Goal: Transaction & Acquisition: Book appointment/travel/reservation

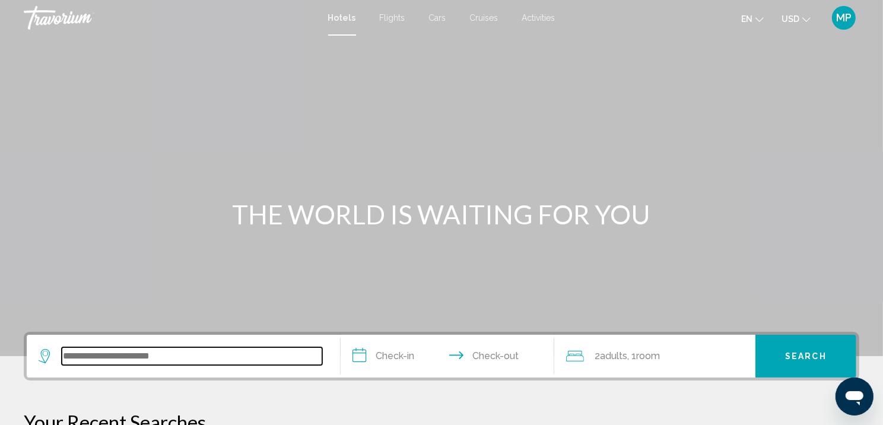
click at [65, 365] on input "Search widget" at bounding box center [192, 356] width 261 height 18
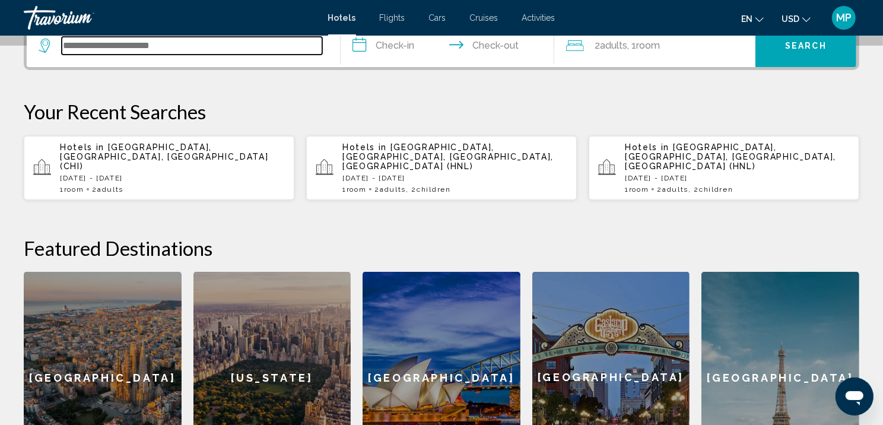
click at [72, 55] on input "Search widget" at bounding box center [192, 46] width 261 height 18
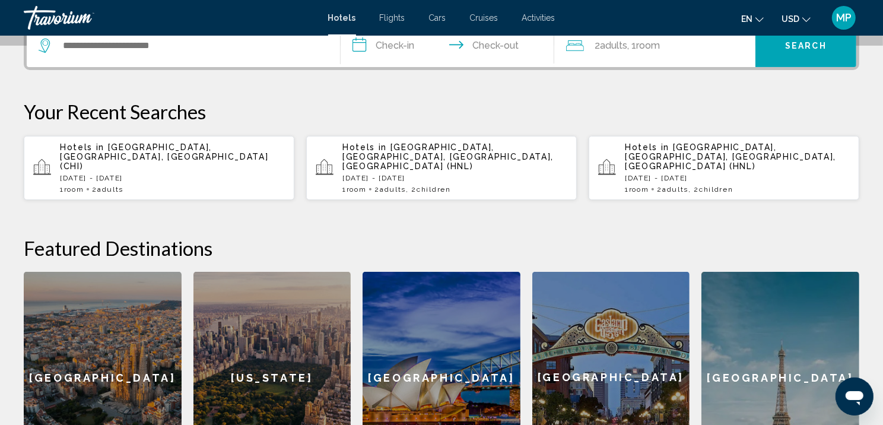
click at [389, 194] on span "2 Adult Adults" at bounding box center [390, 189] width 31 height 8
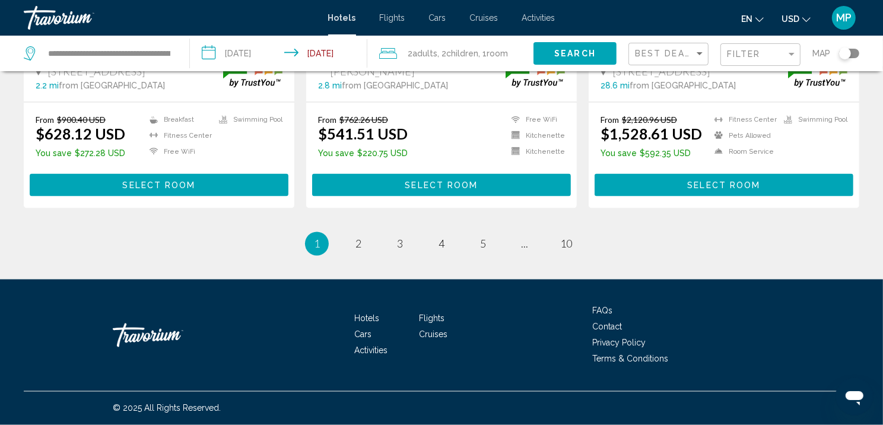
scroll to position [1738, 0]
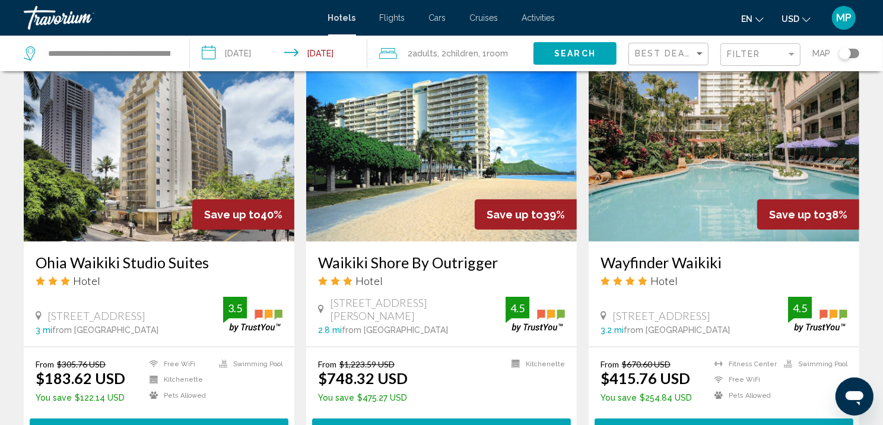
click at [849, 52] on div "Toggle map" at bounding box center [849, 53] width 20 height 9
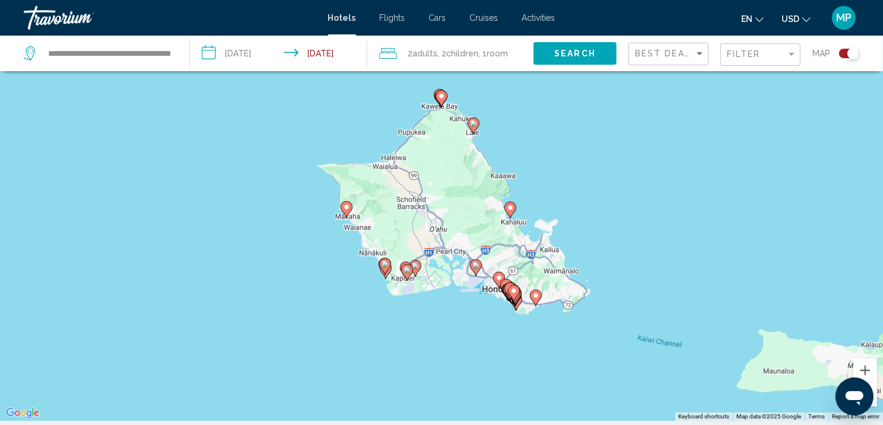
click at [517, 306] on gmp-advanced-marker "Main content" at bounding box center [516, 298] width 12 height 18
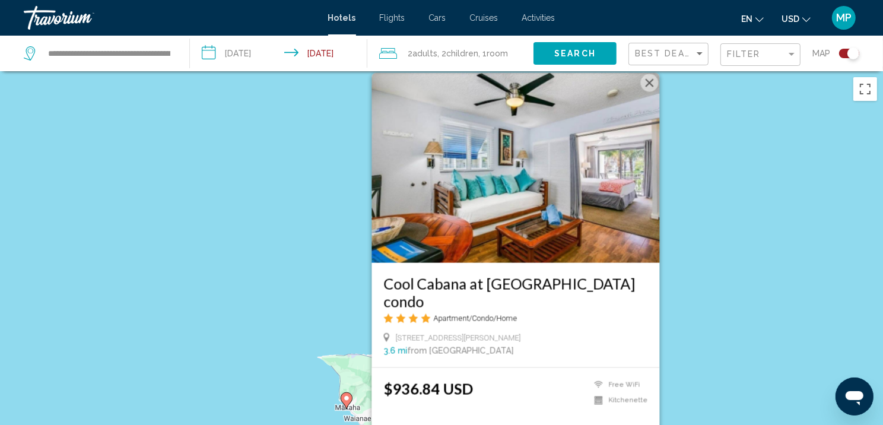
click at [720, 207] on div "To activate drag with keyboard, press Alt + Enter. Once in keyboard drag state,…" at bounding box center [441, 283] width 883 height 425
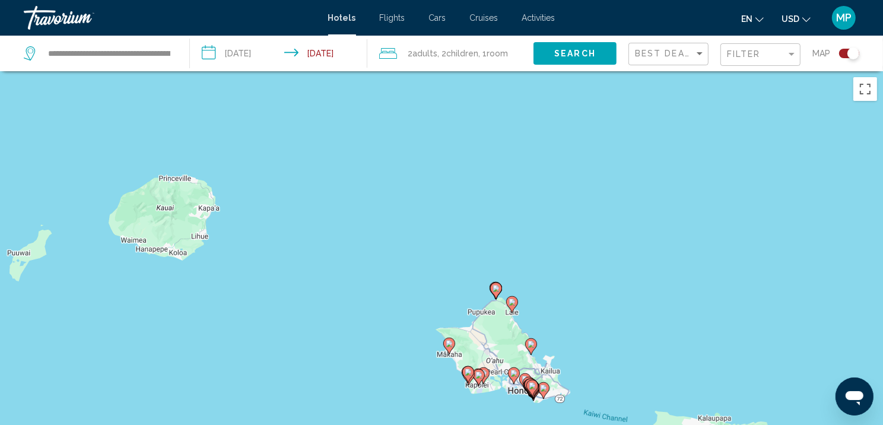
click at [532, 409] on div "To activate drag with keyboard, press Alt + Enter. Once in keyboard drag state,…" at bounding box center [441, 283] width 883 height 425
click at [531, 400] on gmp-advanced-marker "Main content" at bounding box center [534, 391] width 12 height 18
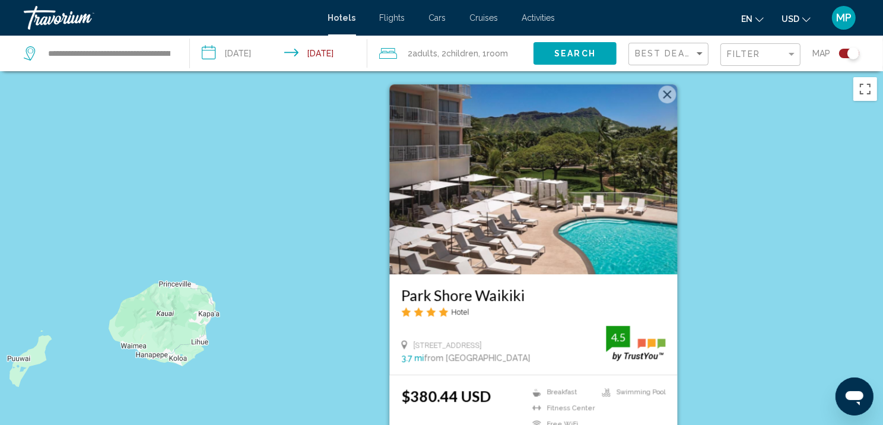
click at [730, 274] on div "To activate drag with keyboard, press Alt + Enter. Once in keyboard drag state,…" at bounding box center [441, 283] width 883 height 425
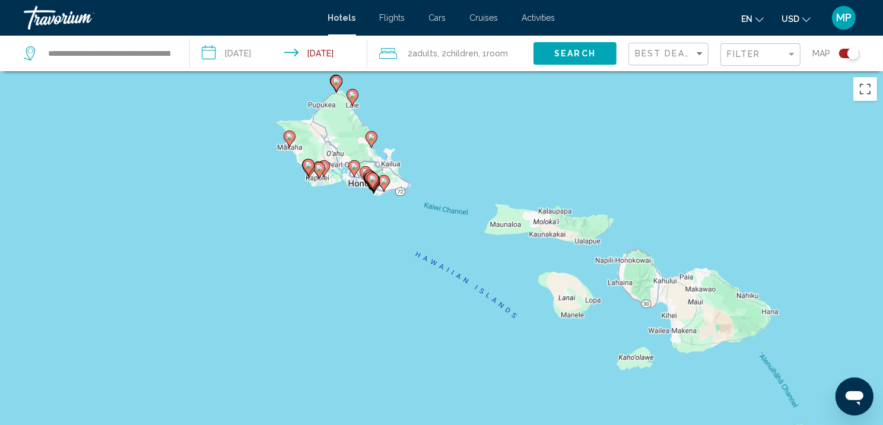
drag, startPoint x: 655, startPoint y: 339, endPoint x: 556, endPoint y: 30, distance: 324.2
click at [556, 30] on div "**********" at bounding box center [441, 212] width 883 height 425
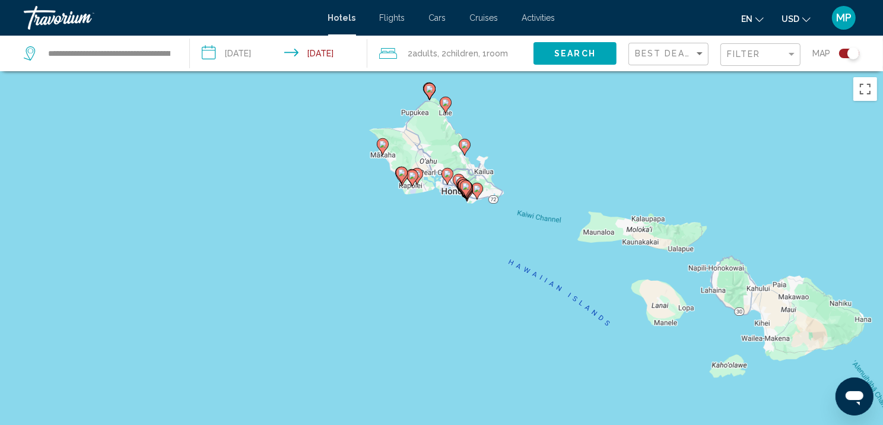
click at [474, 235] on div "To activate drag with keyboard, press Alt + Enter. Once in keyboard drag state,…" at bounding box center [441, 283] width 883 height 425
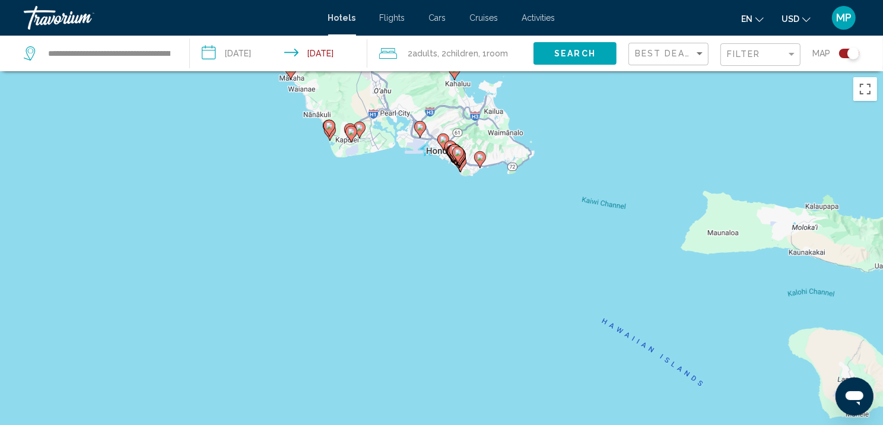
click at [460, 208] on div "To activate drag with keyboard, press Alt + Enter. Once in keyboard drag state,…" at bounding box center [441, 283] width 883 height 425
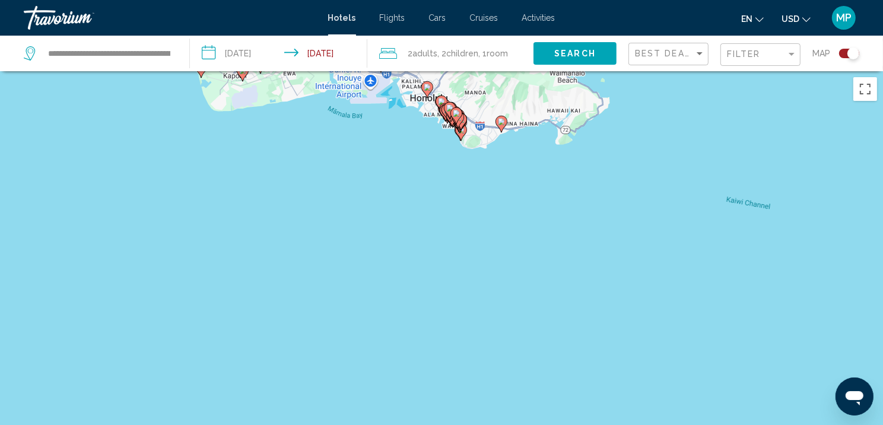
click at [473, 183] on div "To activate drag with keyboard, press Alt + Enter. Once in keyboard drag state,…" at bounding box center [441, 283] width 883 height 425
click at [473, 182] on div "To activate drag with keyboard, press Alt + Enter. Once in keyboard drag state,…" at bounding box center [441, 283] width 883 height 425
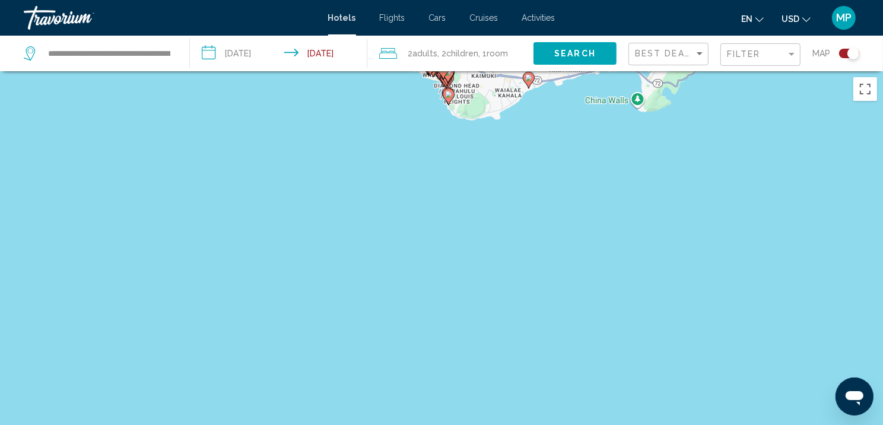
click at [460, 144] on div "To activate drag with keyboard, press Alt + Enter. Once in keyboard drag state,…" at bounding box center [441, 283] width 883 height 425
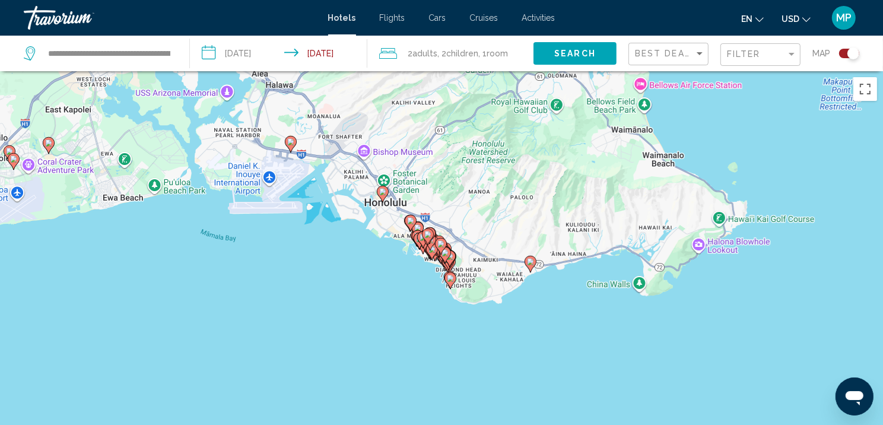
drag, startPoint x: 460, startPoint y: 144, endPoint x: 462, endPoint y: 331, distance: 187.0
click at [462, 331] on div "To activate drag with keyboard, press Alt + Enter. Once in keyboard drag state,…" at bounding box center [441, 283] width 883 height 425
click at [414, 300] on div "To activate drag with keyboard, press Alt + Enter. Once in keyboard drag state,…" at bounding box center [441, 283] width 883 height 425
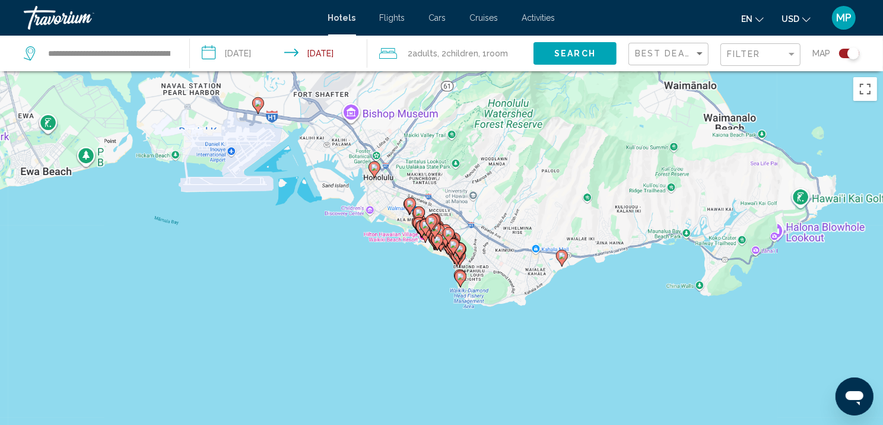
click at [414, 300] on div "To activate drag with keyboard, press Alt + Enter. Once in keyboard drag state,…" at bounding box center [441, 283] width 883 height 425
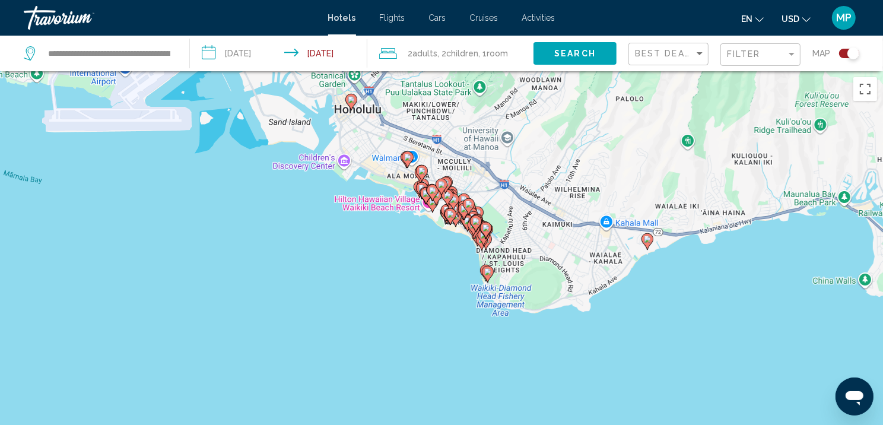
click at [443, 277] on div "To activate drag with keyboard, press Alt + Enter. Once in keyboard drag state,…" at bounding box center [441, 283] width 883 height 425
click at [444, 277] on div "To activate drag with keyboard, press Alt + Enter. Once in keyboard drag state,…" at bounding box center [441, 283] width 883 height 425
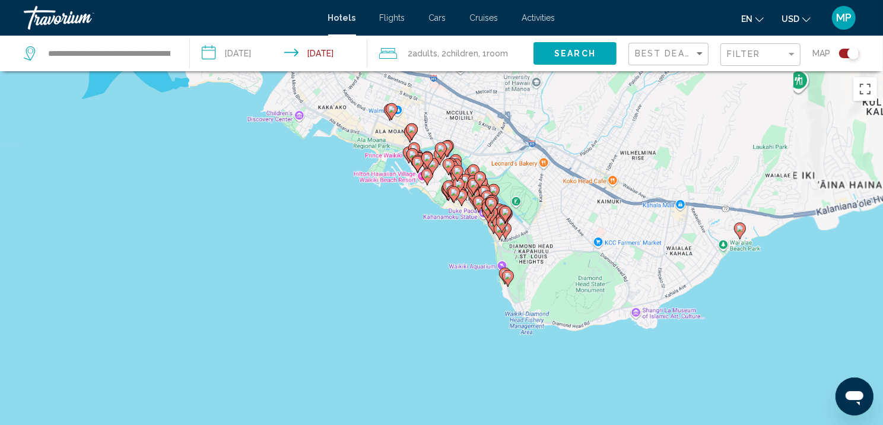
click at [444, 276] on div "To activate drag with keyboard, press Alt + Enter. Once in keyboard drag state,…" at bounding box center [441, 283] width 883 height 425
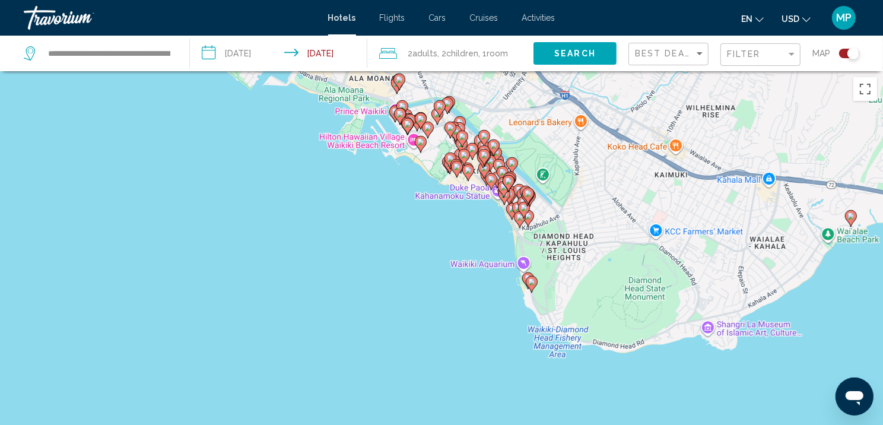
click at [444, 276] on div "To activate drag with keyboard, press Alt + Enter. Once in keyboard drag state,…" at bounding box center [441, 283] width 883 height 425
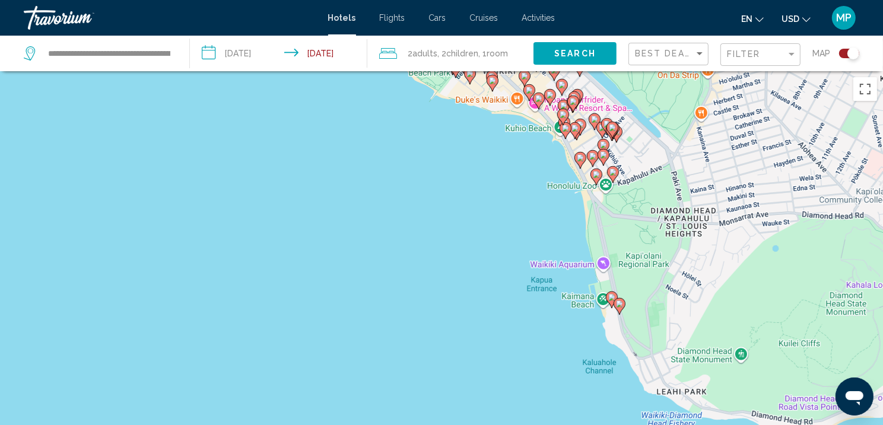
click at [483, 189] on div "To activate drag with keyboard, press Alt + Enter. Once in keyboard drag state,…" at bounding box center [441, 283] width 883 height 425
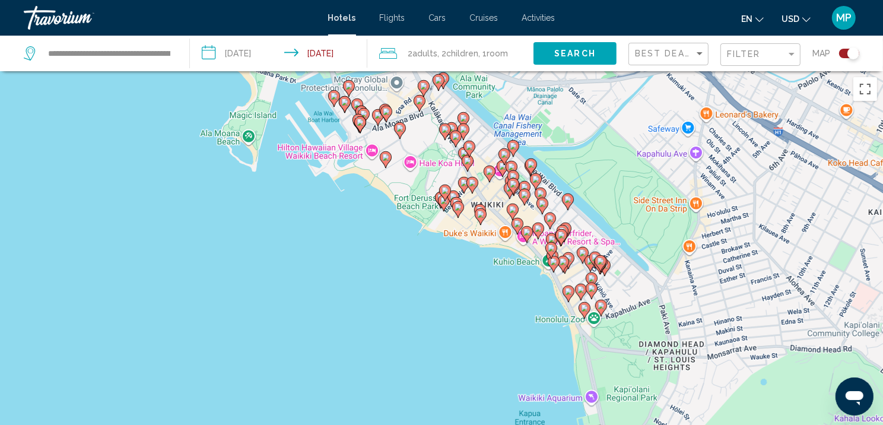
drag, startPoint x: 477, startPoint y: 232, endPoint x: 468, endPoint y: 328, distance: 96.0
click at [468, 328] on div "To activate drag with keyboard, press Alt + Enter. Once in keyboard drag state,…" at bounding box center [441, 283] width 883 height 425
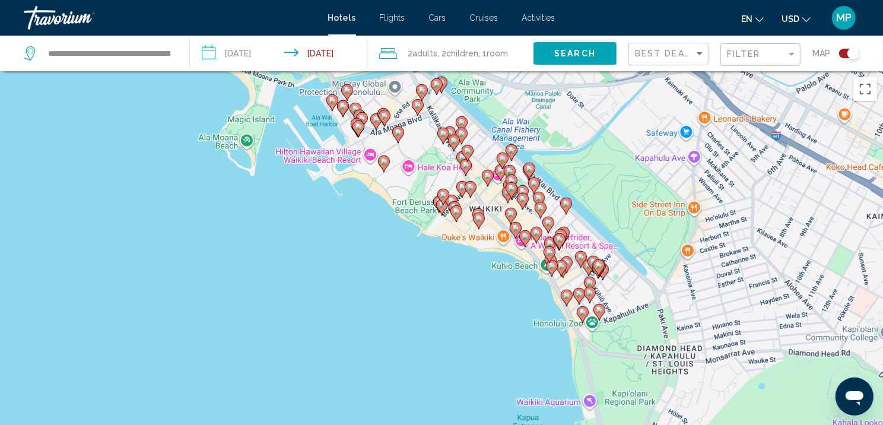
click at [477, 222] on image "Main content" at bounding box center [479, 218] width 7 height 7
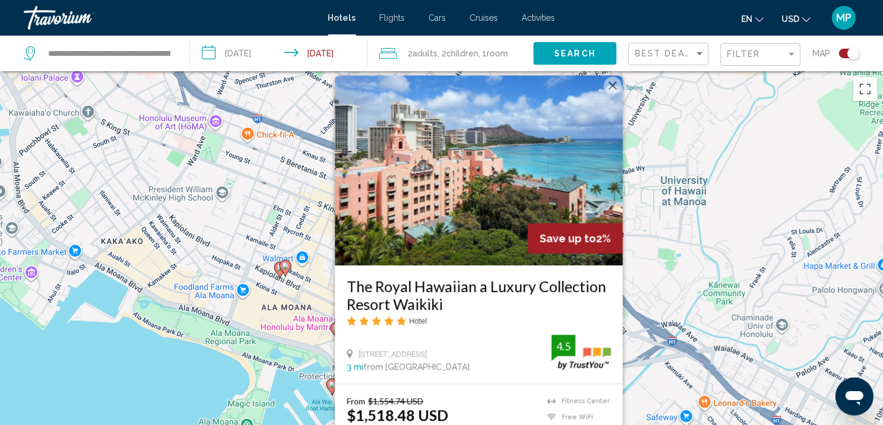
drag, startPoint x: 476, startPoint y: 350, endPoint x: 474, endPoint y: 287, distance: 63.0
click at [474, 287] on div "The Royal Hawaiian a Luxury Collection Resort Waikiki Hotel [STREET_ADDRESS] 3 …" at bounding box center [479, 324] width 288 height 118
click at [655, 272] on div "To activate drag with keyboard, press Alt + Enter. Once in keyboard drag state,…" at bounding box center [441, 283] width 883 height 425
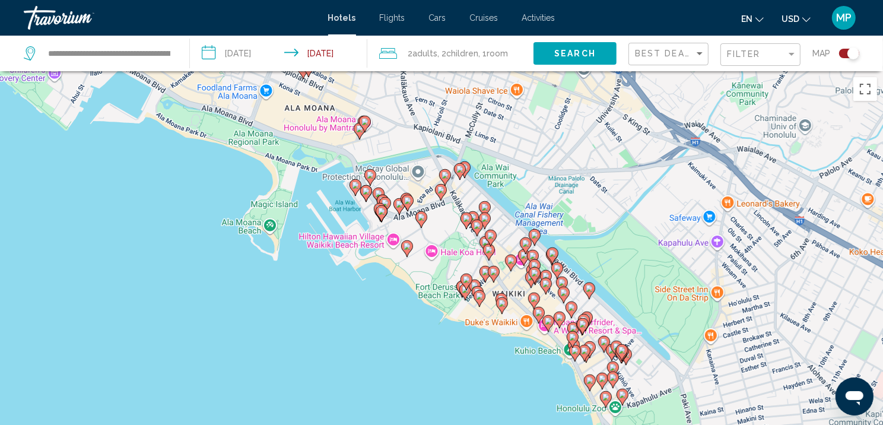
drag, startPoint x: 500, startPoint y: 305, endPoint x: 524, endPoint y: 102, distance: 205.0
click at [524, 102] on div "To activate drag with keyboard, press Alt + Enter. Once in keyboard drag state,…" at bounding box center [441, 283] width 883 height 425
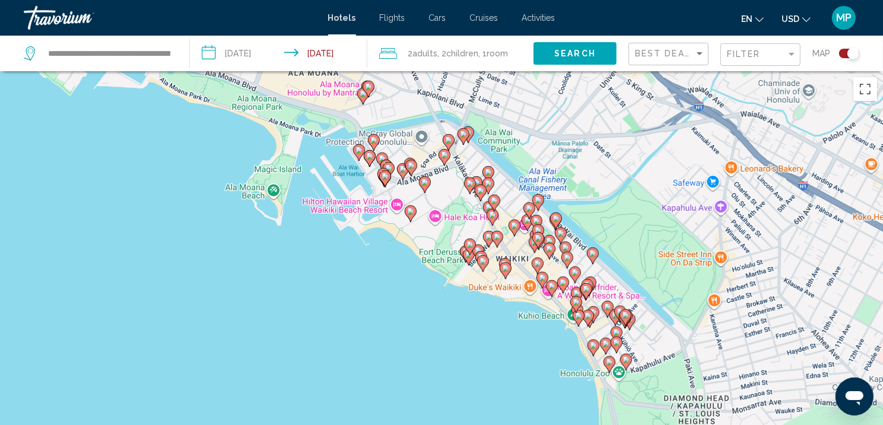
click at [482, 271] on icon "Main content" at bounding box center [483, 263] width 11 height 15
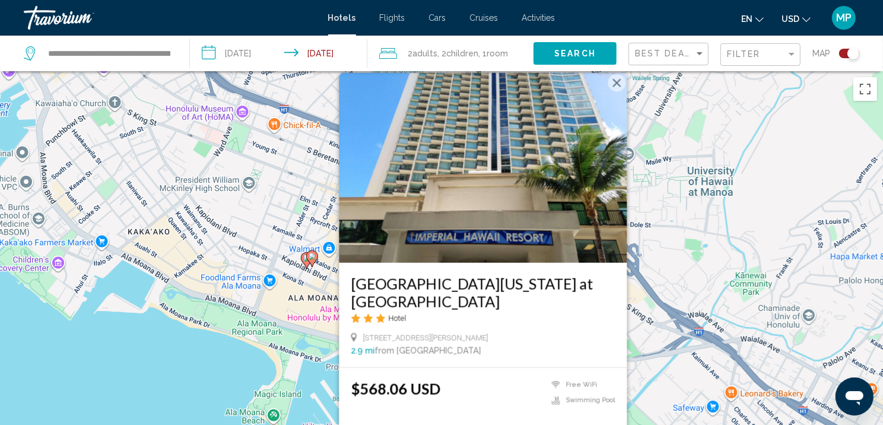
click at [196, 397] on div "To activate drag with keyboard, press Alt + Enter. Once in keyboard drag state,…" at bounding box center [441, 283] width 883 height 425
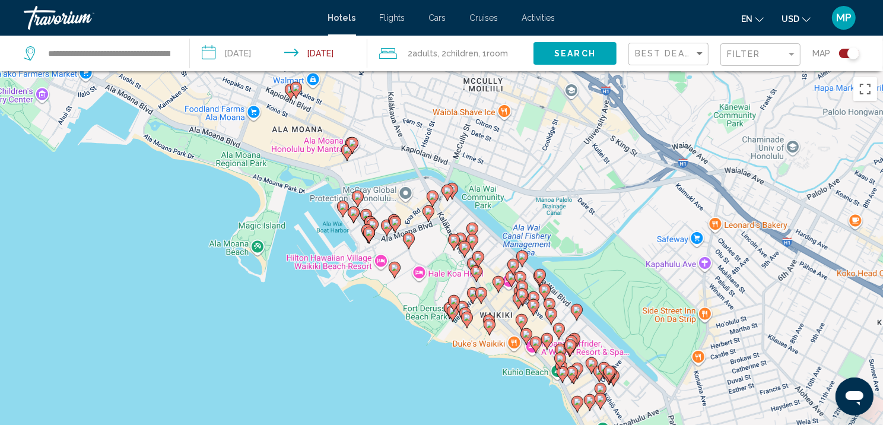
drag, startPoint x: 441, startPoint y: 386, endPoint x: 429, endPoint y: 183, distance: 203.4
click at [429, 183] on div "To activate drag with keyboard, press Alt + Enter. Once in keyboard drag state,…" at bounding box center [441, 283] width 883 height 425
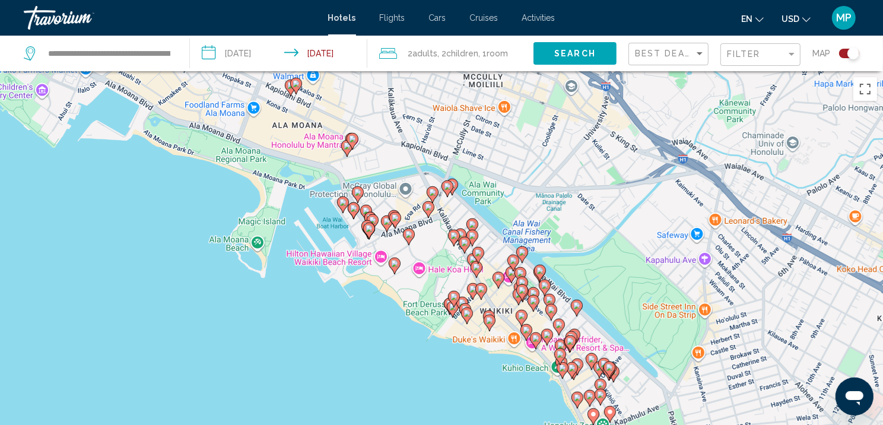
click at [509, 371] on div "To activate drag with keyboard, press Alt + Enter. Once in keyboard drag state,…" at bounding box center [441, 283] width 883 height 425
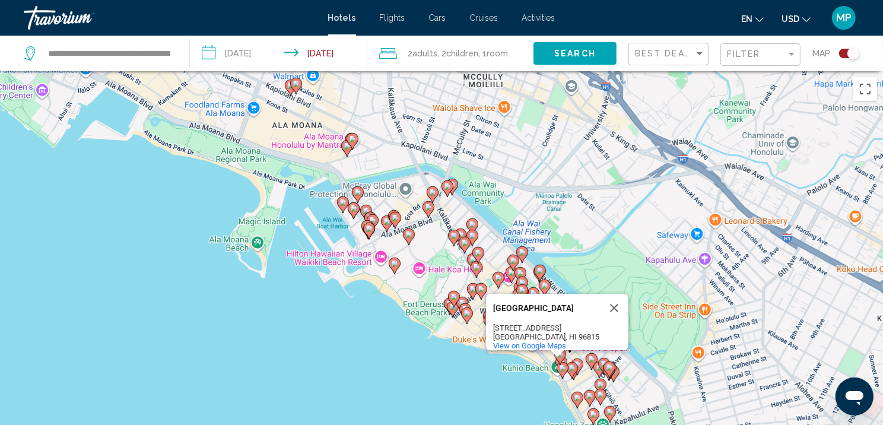
click at [569, 372] on image "Main content" at bounding box center [572, 368] width 7 height 7
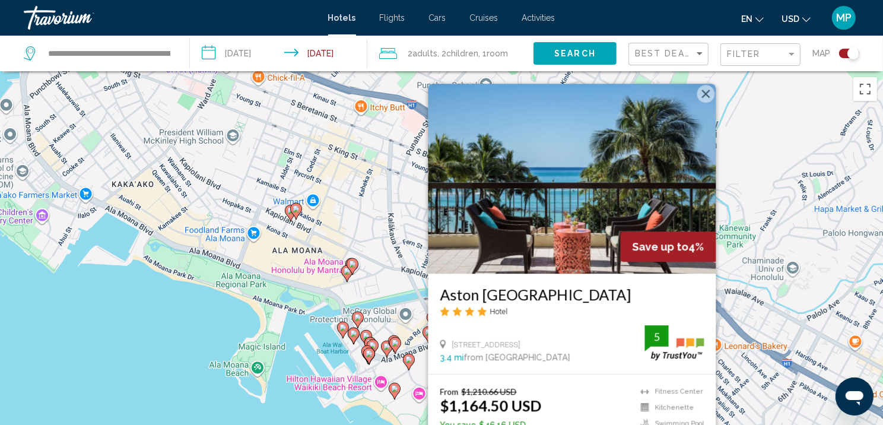
click at [394, 398] on icon "Main content" at bounding box center [394, 391] width 11 height 15
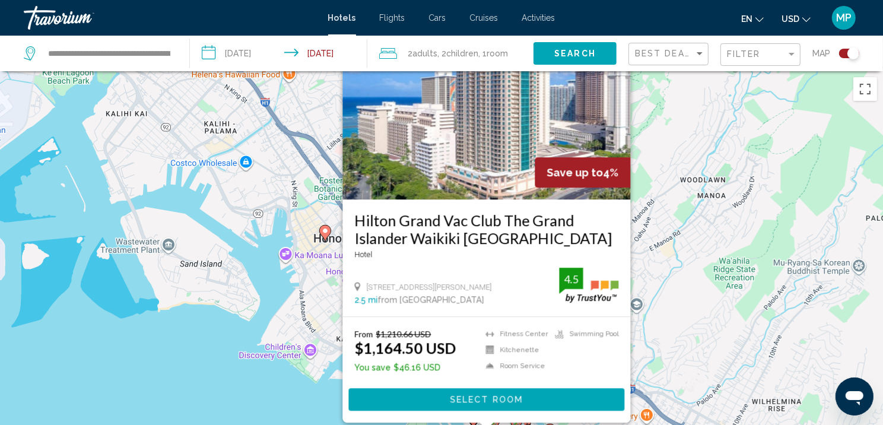
click at [255, 412] on div "To activate drag with keyboard, press Alt + Enter. Once in keyboard drag state,…" at bounding box center [441, 283] width 883 height 425
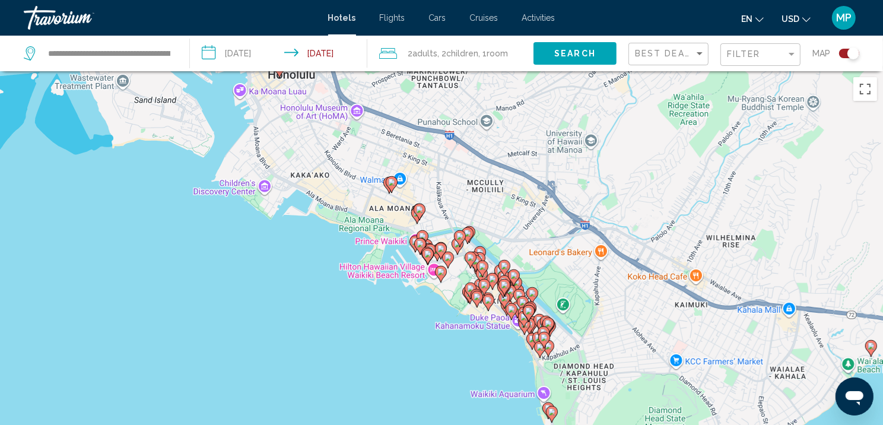
drag, startPoint x: 423, startPoint y: 379, endPoint x: 359, endPoint y: 185, distance: 204.4
click at [359, 186] on div "To activate drag with keyboard, press Alt + Enter. Once in keyboard drag state,…" at bounding box center [441, 283] width 883 height 425
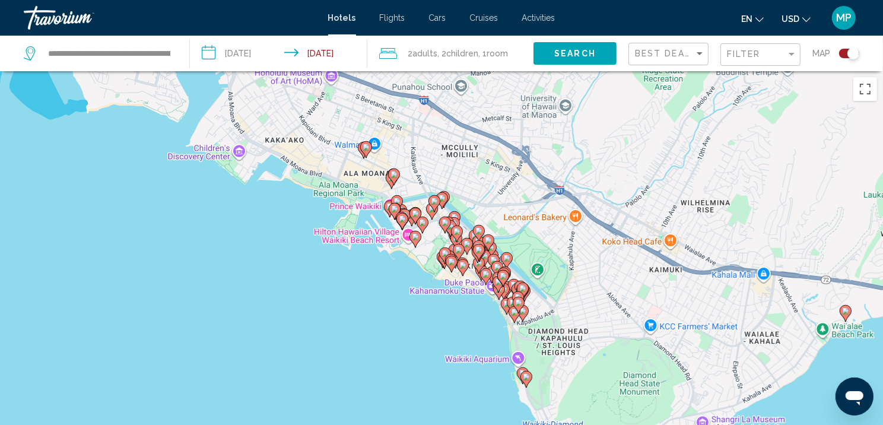
click at [481, 330] on div "To activate drag with keyboard, press Alt + Enter. Once in keyboard drag state,…" at bounding box center [441, 283] width 883 height 425
click at [485, 322] on div "To activate drag with keyboard, press Alt + Enter. Once in keyboard drag state,…" at bounding box center [441, 283] width 883 height 425
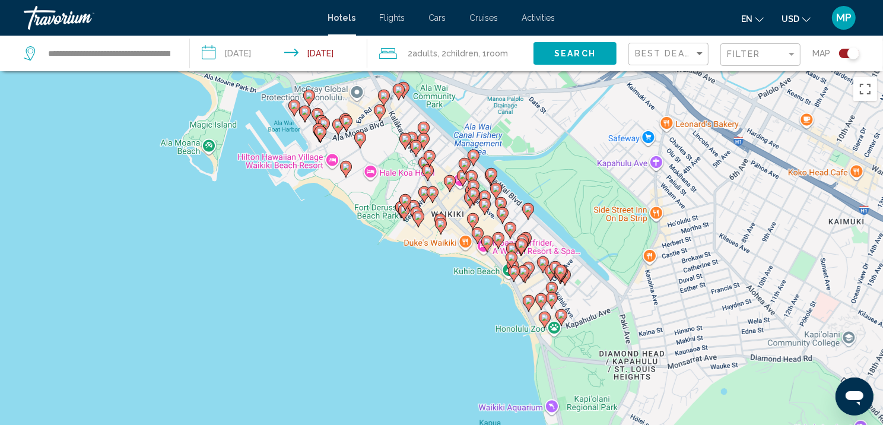
click at [485, 322] on div "To activate drag with keyboard, press Alt + Enter. Once in keyboard drag state,…" at bounding box center [441, 283] width 883 height 425
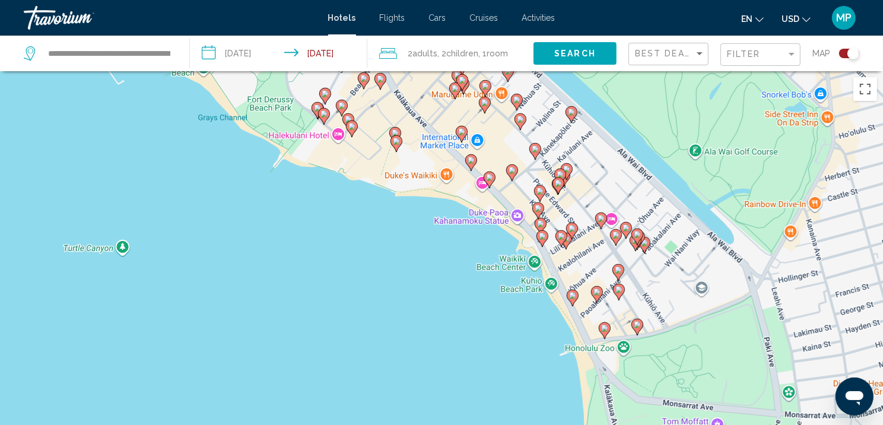
scroll to position [151, 0]
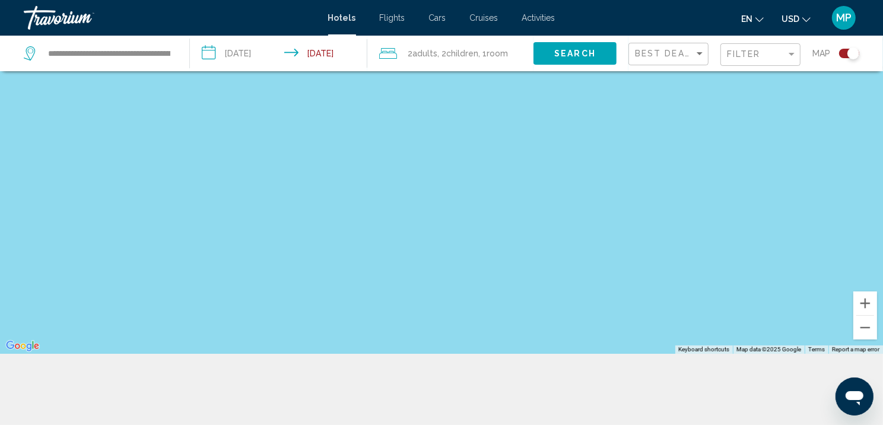
click at [415, 405] on div "**********" at bounding box center [441, 177] width 883 height 496
click at [846, 52] on div "Toggle map" at bounding box center [849, 53] width 20 height 9
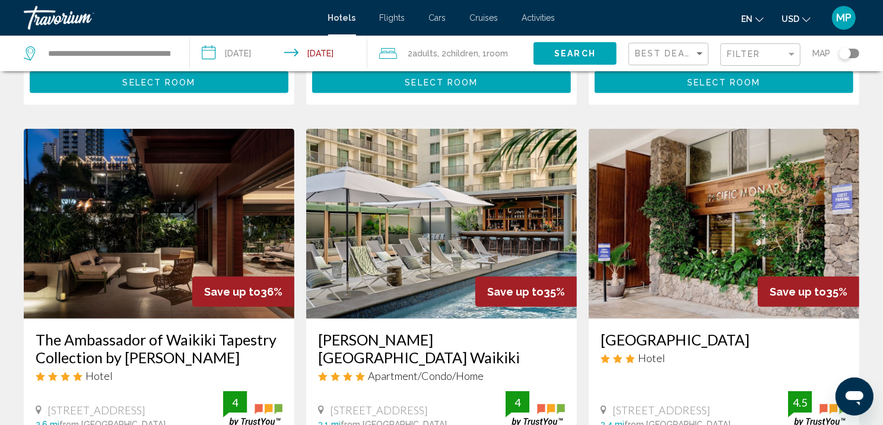
scroll to position [961, 0]
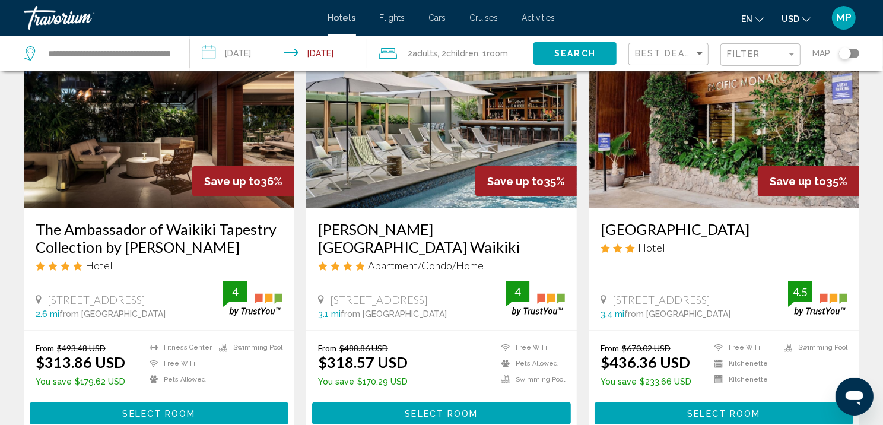
click at [180, 208] on img "Main content" at bounding box center [159, 113] width 271 height 190
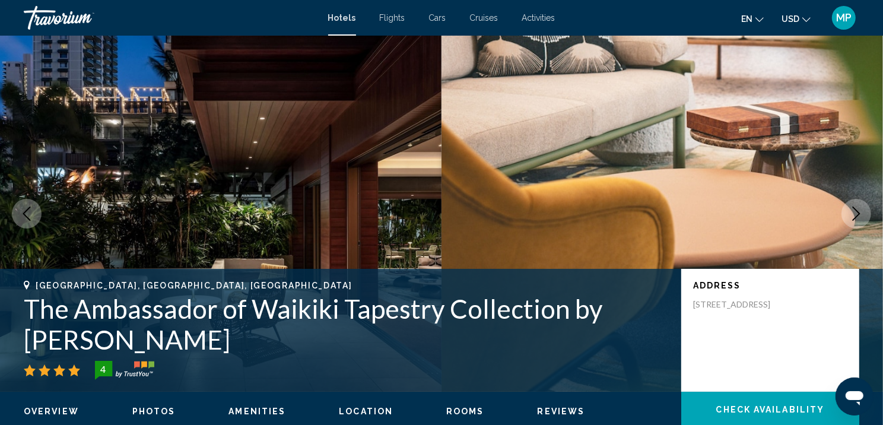
click at [854, 221] on icon "Next image" at bounding box center [857, 214] width 14 height 14
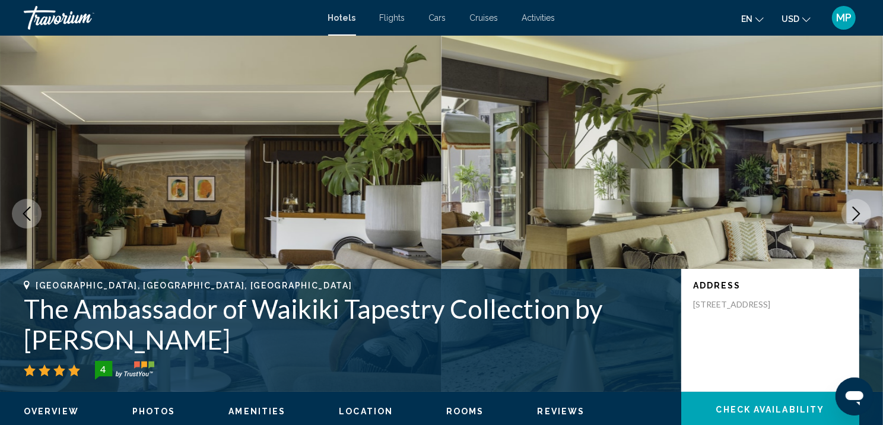
click at [854, 221] on icon "Next image" at bounding box center [857, 214] width 14 height 14
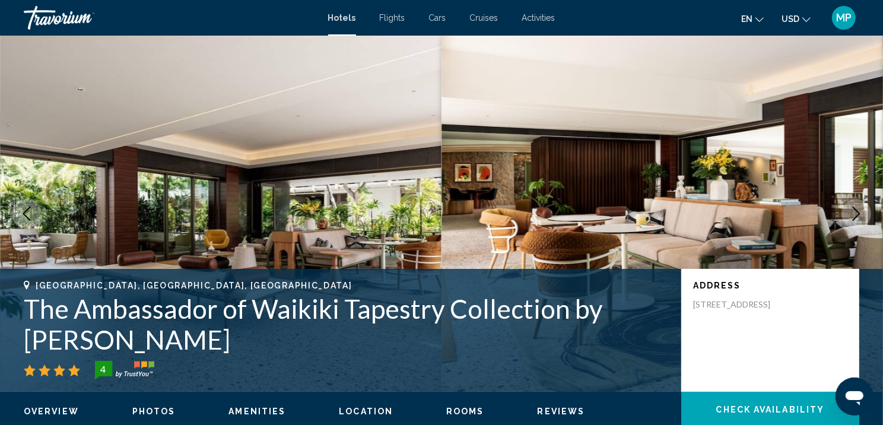
click at [854, 221] on icon "Next image" at bounding box center [857, 214] width 14 height 14
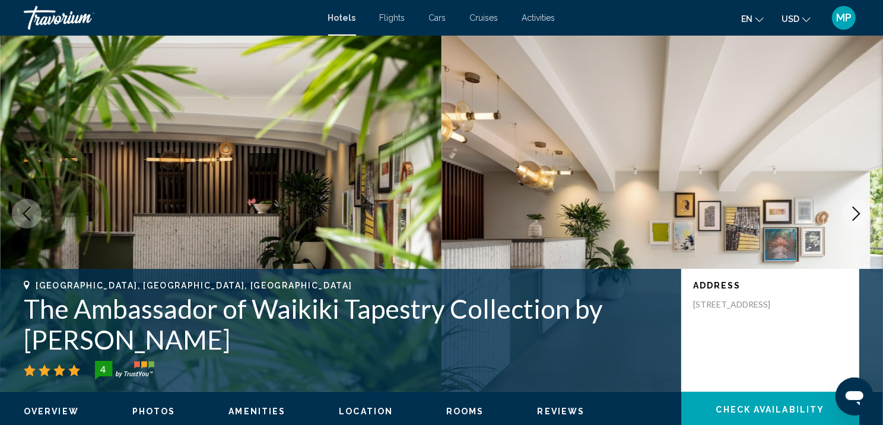
click at [854, 221] on icon "Next image" at bounding box center [857, 214] width 14 height 14
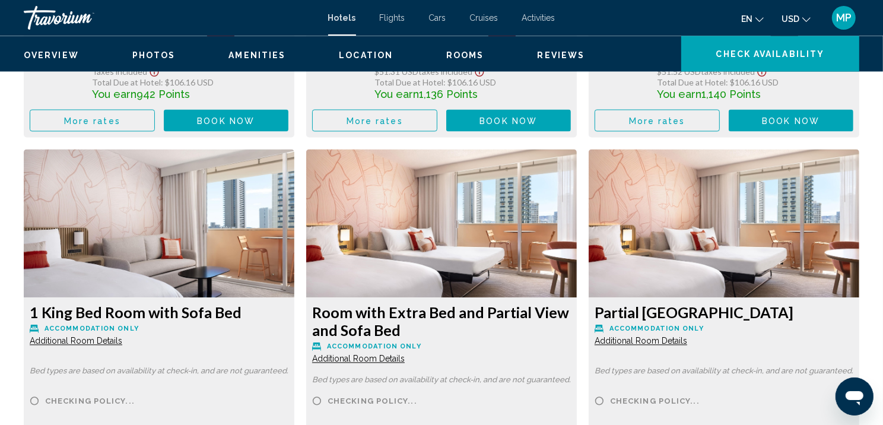
scroll to position [1970, 0]
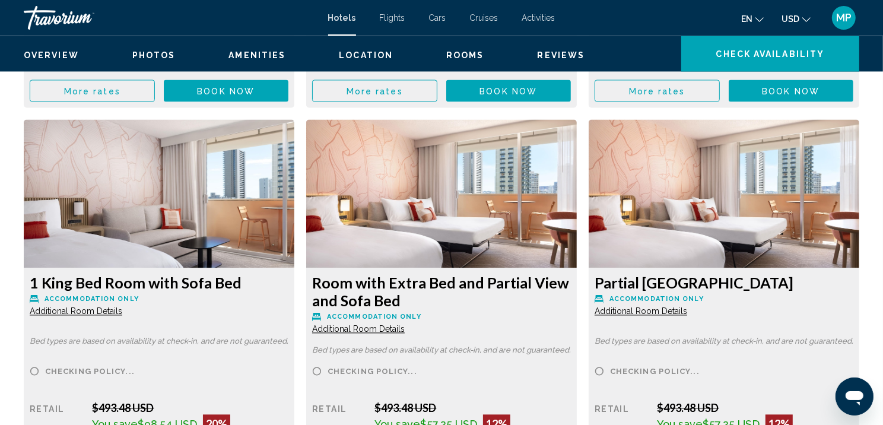
click at [235, 96] on span "Book now" at bounding box center [226, 90] width 58 height 9
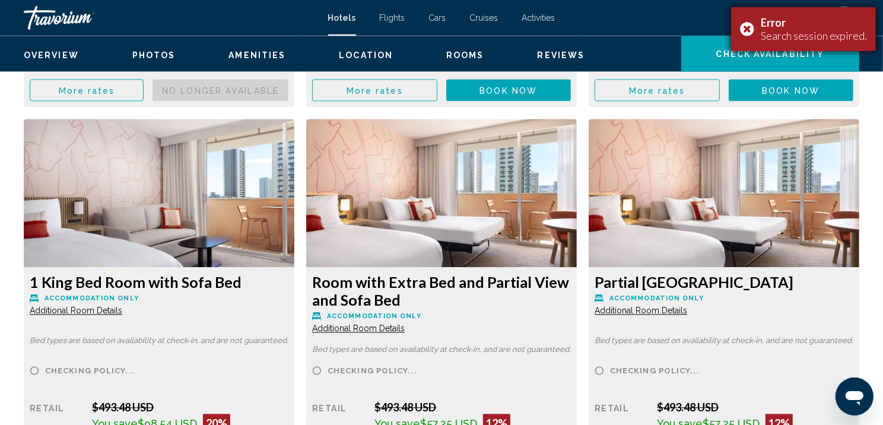
click at [753, 29] on div "Error Search session expired." at bounding box center [803, 29] width 145 height 44
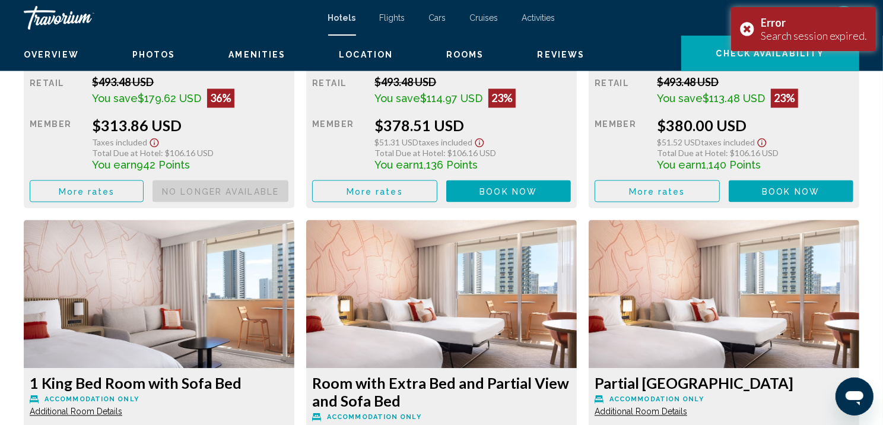
scroll to position [1586, 0]
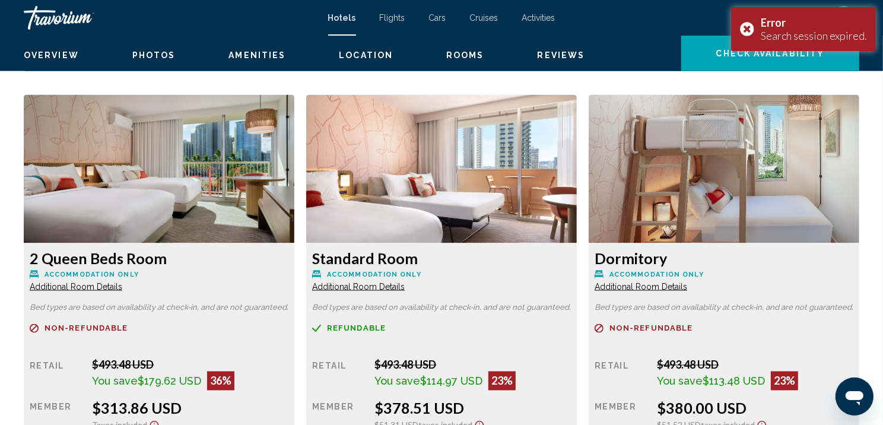
click at [660, 33] on mat-toolbar "Hotels Flights Cars Cruises Activities Hotels Flights Cars Cruises Activities e…" at bounding box center [441, 18] width 883 height 36
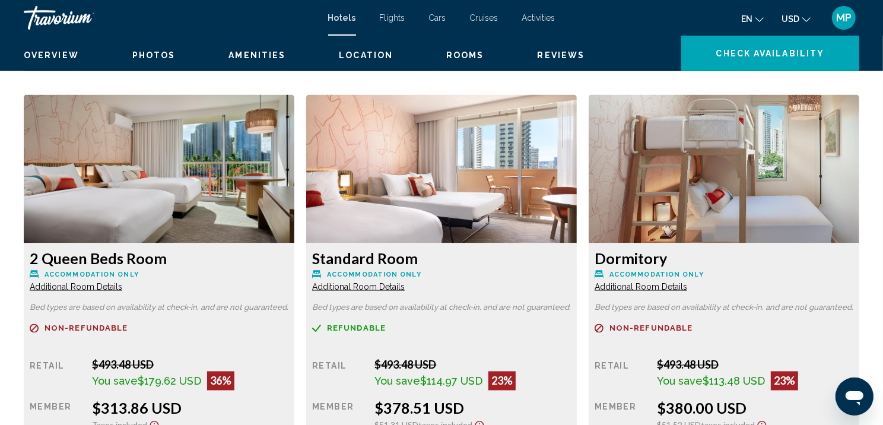
click at [836, 19] on span "MP" at bounding box center [843, 18] width 15 height 12
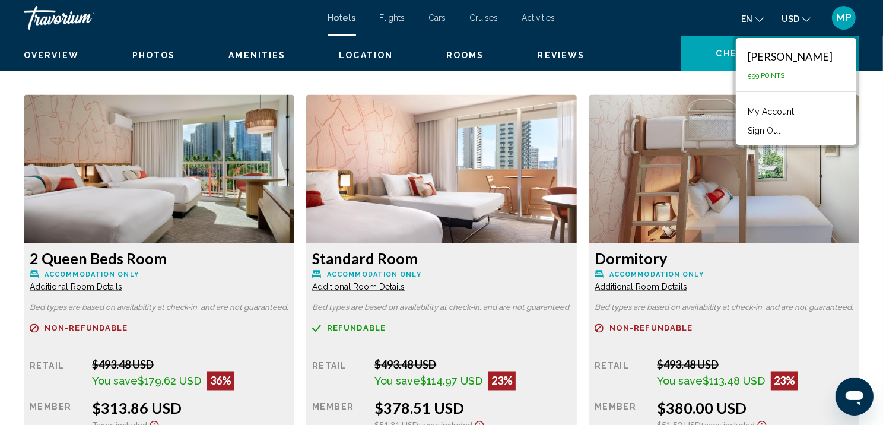
click at [781, 116] on link "My Account" at bounding box center [771, 111] width 58 height 15
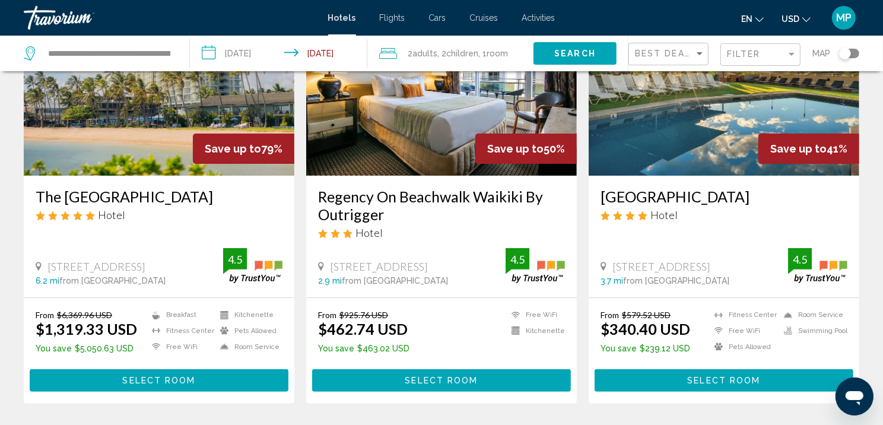
scroll to position [129, 0]
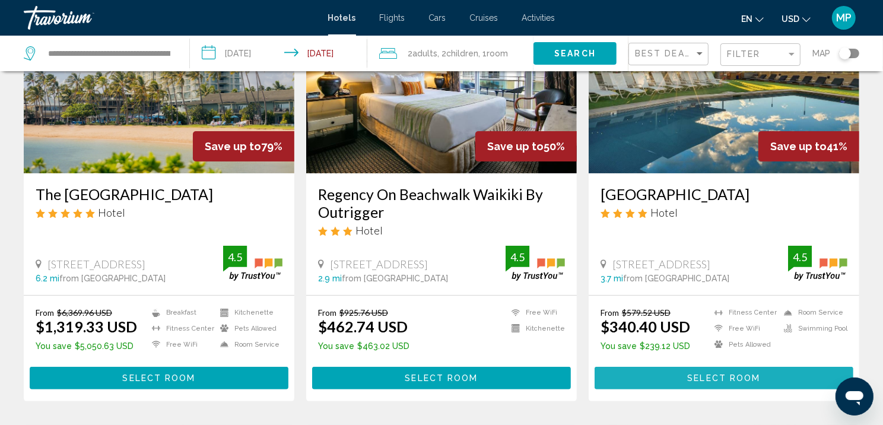
click at [744, 384] on span "Select Room" at bounding box center [723, 378] width 73 height 9
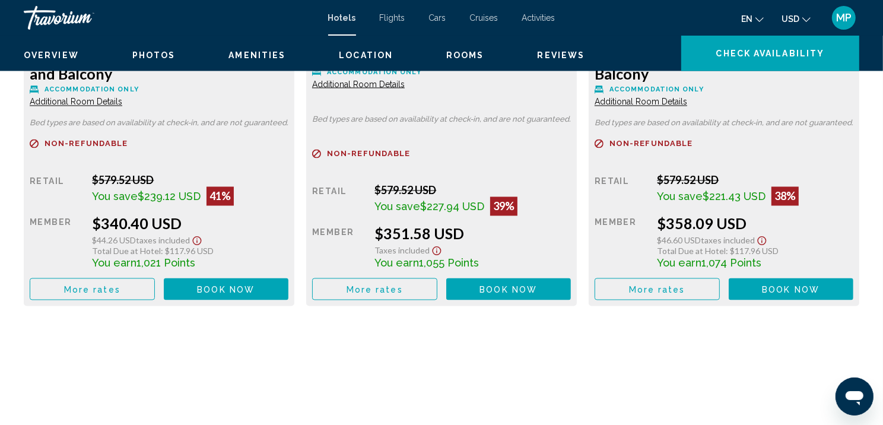
scroll to position [1833, 0]
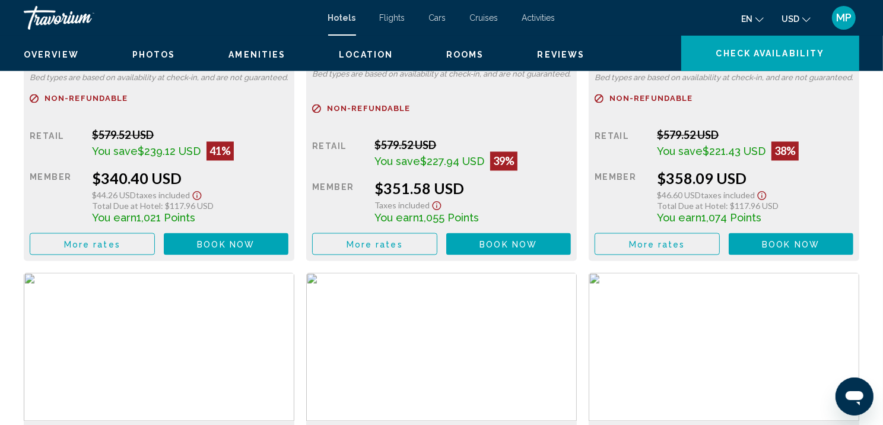
click at [264, 255] on button "Book now No longer available" at bounding box center [226, 244] width 125 height 22
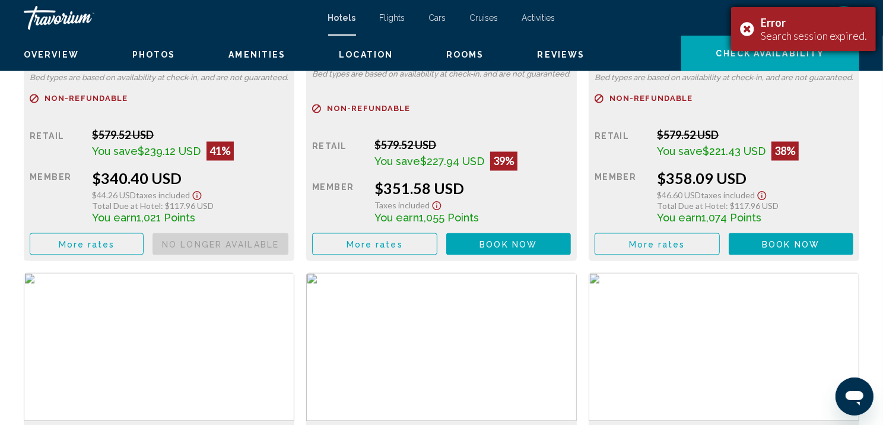
click at [744, 32] on div "Error Search session expired." at bounding box center [803, 29] width 145 height 44
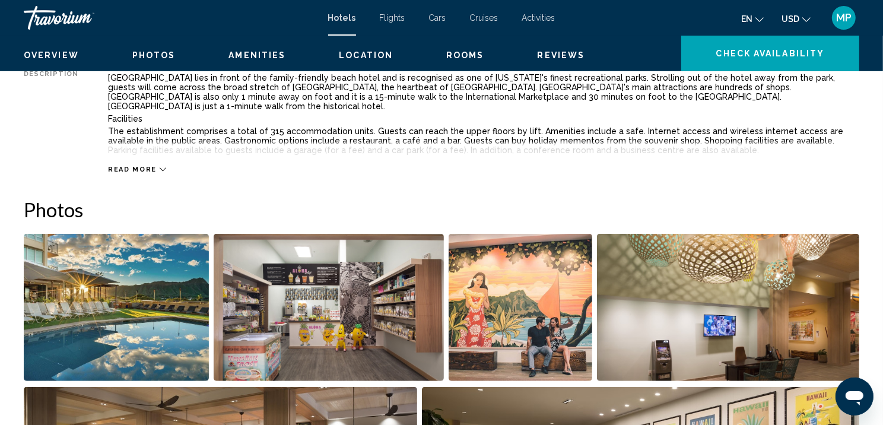
scroll to position [0, 0]
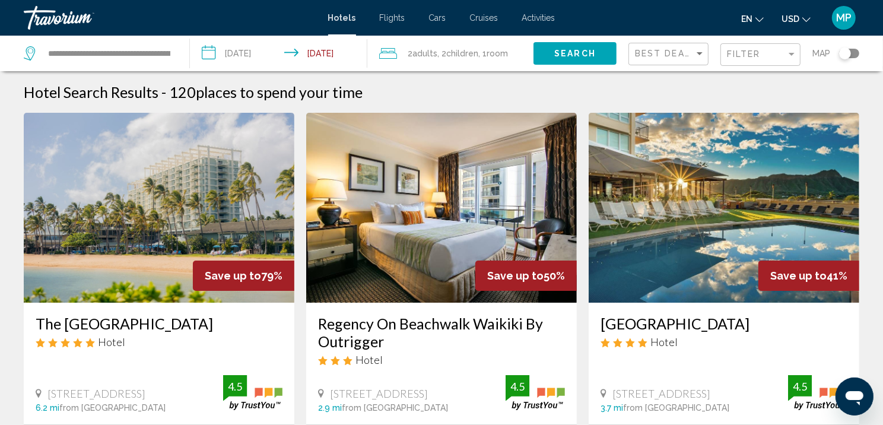
click at [195, 260] on img "Main content" at bounding box center [159, 208] width 271 height 190
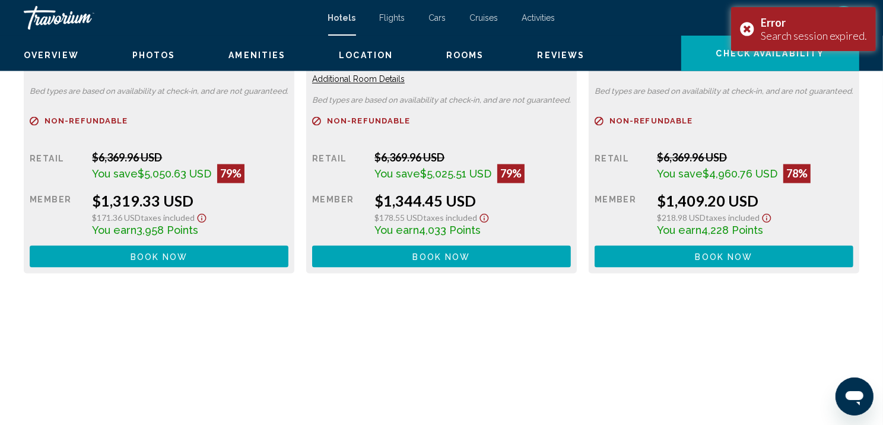
scroll to position [1716, 0]
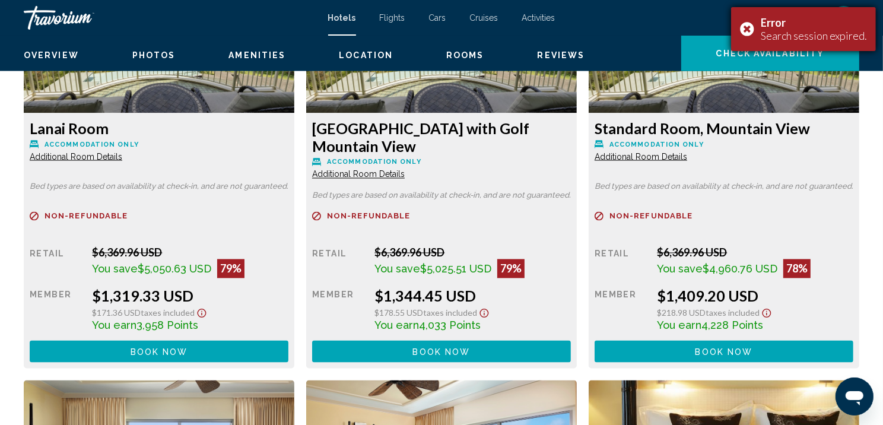
click at [746, 30] on div "Error Search session expired." at bounding box center [803, 29] width 145 height 44
